Goal: Transaction & Acquisition: Download file/media

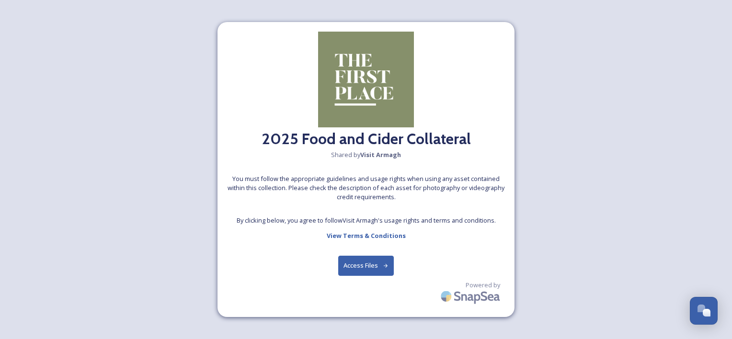
click at [379, 265] on button "Access Files" at bounding box center [366, 266] width 56 height 20
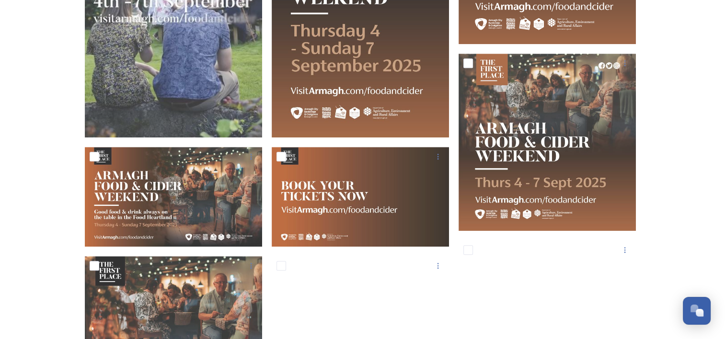
scroll to position [743, 0]
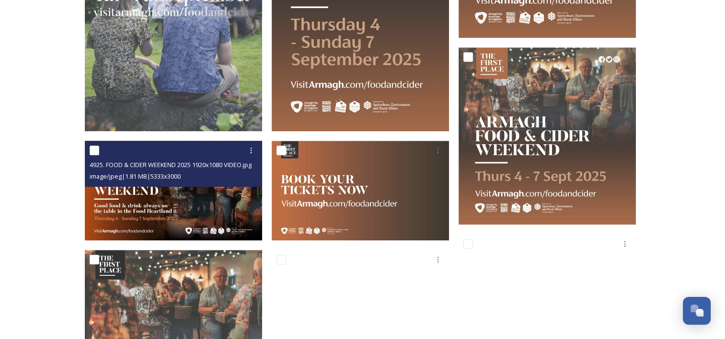
click at [206, 196] on img at bounding box center [173, 191] width 177 height 100
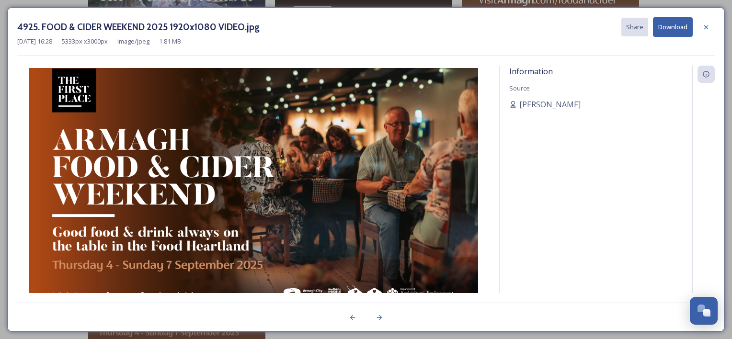
click at [431, 218] on img at bounding box center [253, 194] width 473 height 253
click at [702, 314] on div "Open Chat" at bounding box center [704, 310] width 28 height 16
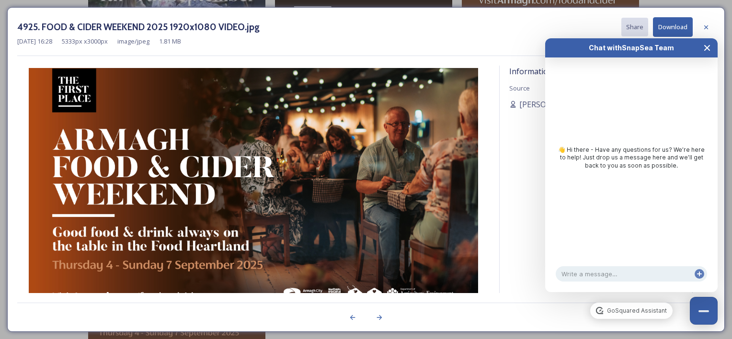
click at [707, 47] on icon "Close Chat" at bounding box center [707, 48] width 5 height 5
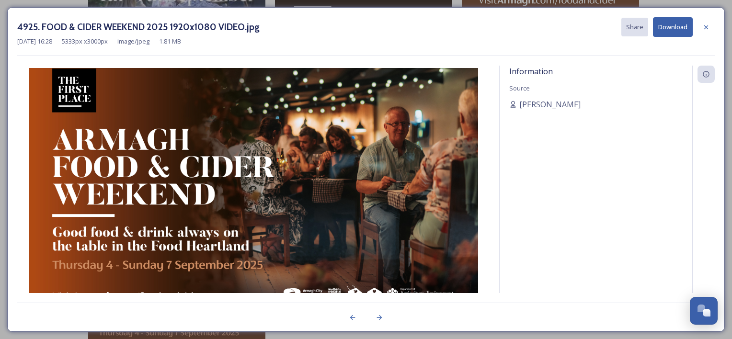
click at [374, 104] on img at bounding box center [253, 194] width 473 height 253
click at [674, 27] on button "Download" at bounding box center [673, 27] width 40 height 20
click at [693, 12] on div "4925. FOOD & CIDER WEEKEND 2025 1920x1080 VIDEO.jpg Share Download [DATE] 16:28…" at bounding box center [366, 169] width 718 height 325
click at [704, 27] on icon at bounding box center [707, 27] width 8 height 8
